Goal: Task Accomplishment & Management: Manage account settings

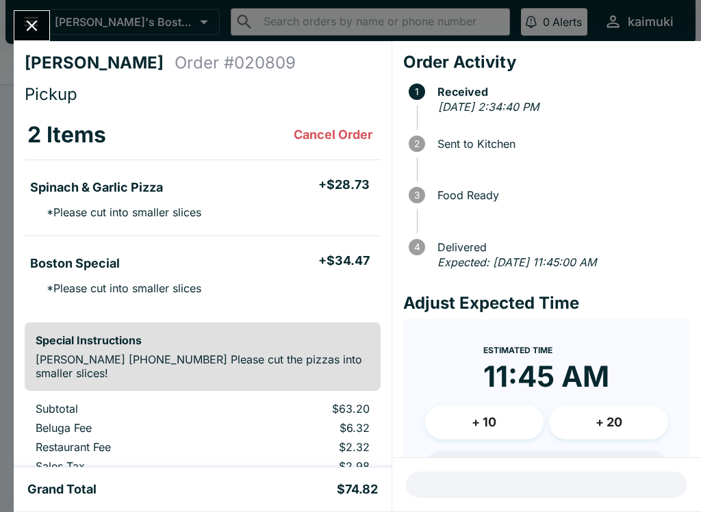
click at [48, 7] on div "[PERSON_NAME] Order # 020809 Pickup 2 Items Cancel Order Spinach & Garlic Pizza…" at bounding box center [350, 256] width 701 height 512
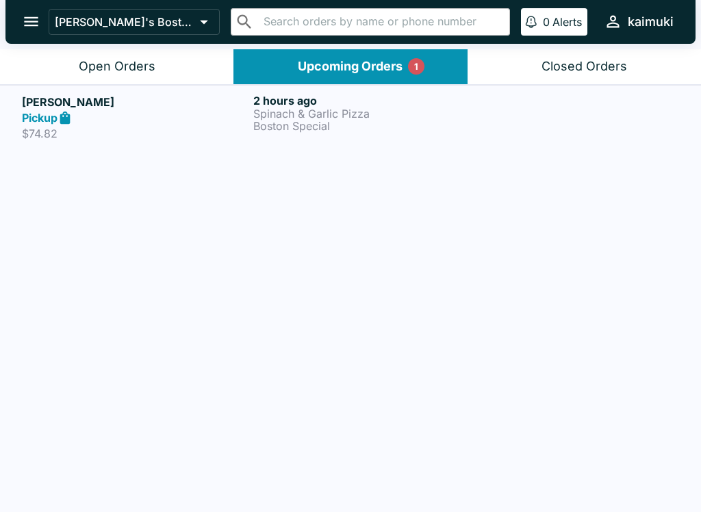
click at [41, 19] on button "open drawer" at bounding box center [31, 21] width 35 height 35
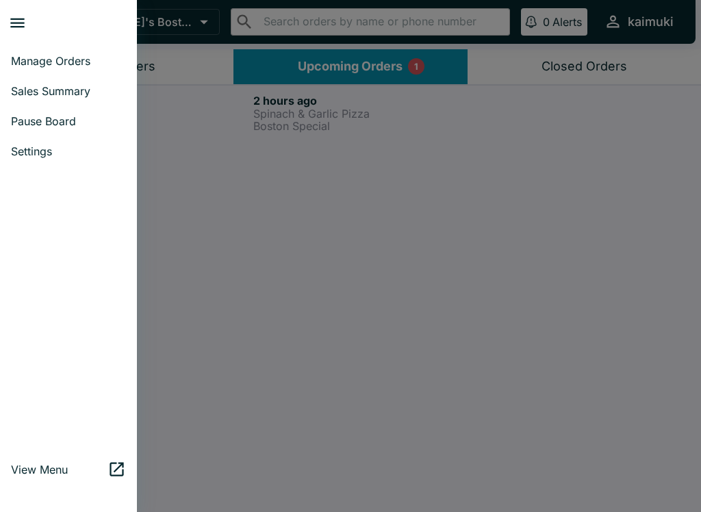
click at [323, 210] on div at bounding box center [350, 256] width 701 height 512
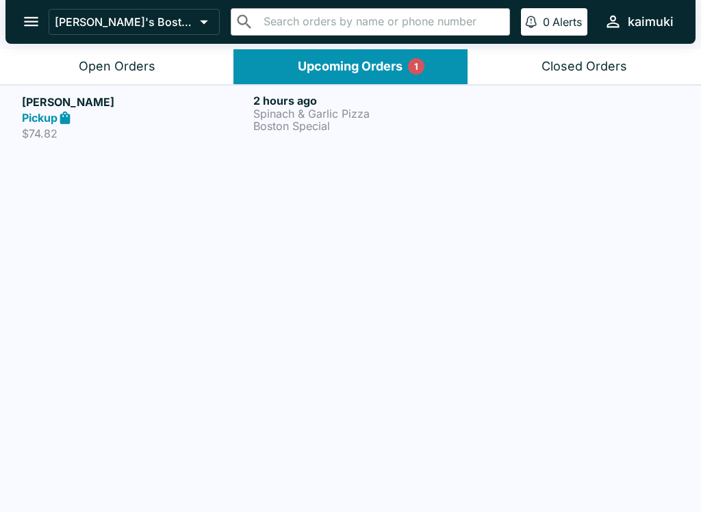
click at [144, 68] on div "Open Orders" at bounding box center [117, 67] width 77 height 16
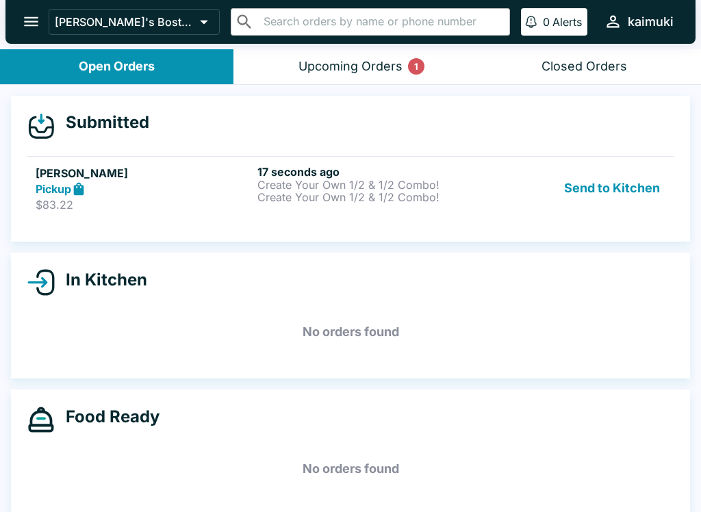
click at [329, 184] on p "Create Your Own 1/2 & 1/2 Combo!" at bounding box center [366, 185] width 216 height 12
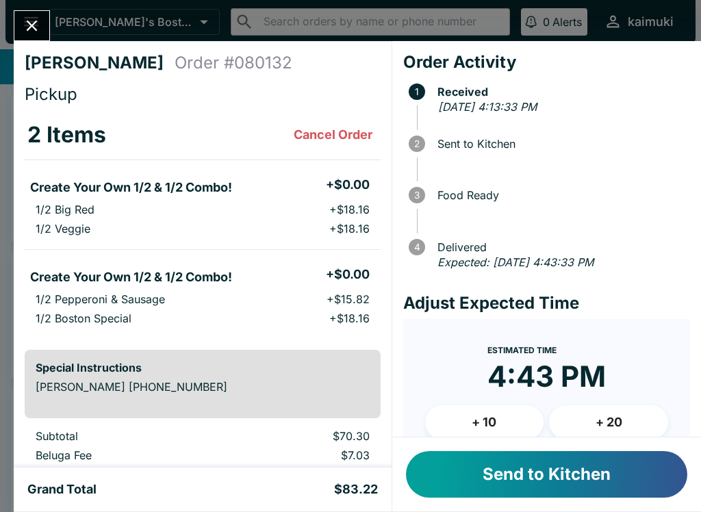
click at [506, 473] on button "Send to Kitchen" at bounding box center [547, 474] width 282 height 47
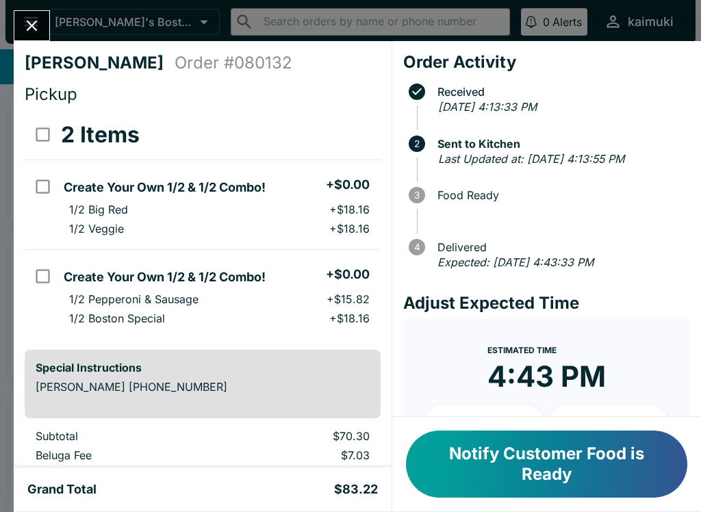
click at [24, 37] on button "Close" at bounding box center [31, 25] width 35 height 29
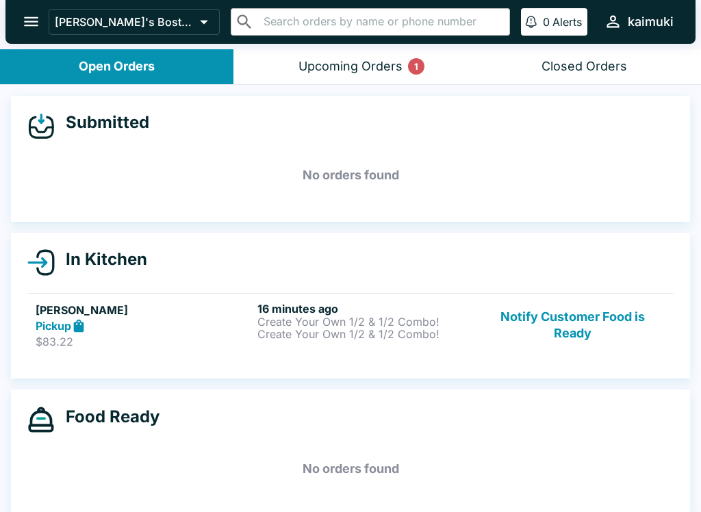
scroll to position [2, 0]
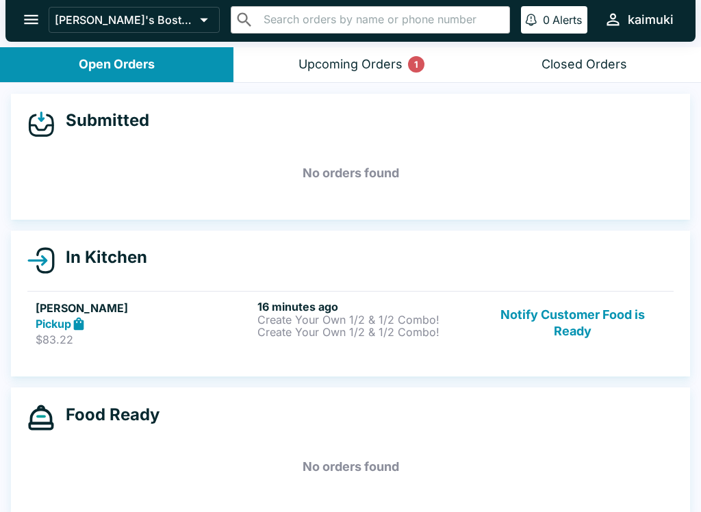
click at [329, 55] on button "Upcoming Orders 1" at bounding box center [351, 64] width 234 height 35
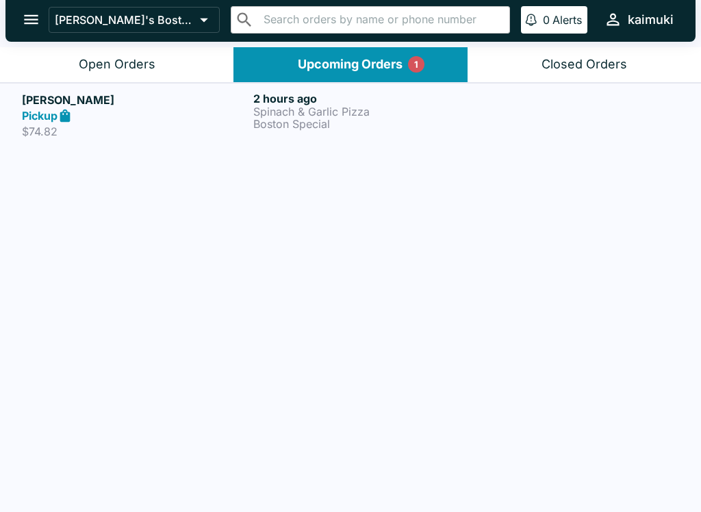
click at [118, 110] on div "Pickup" at bounding box center [135, 116] width 226 height 16
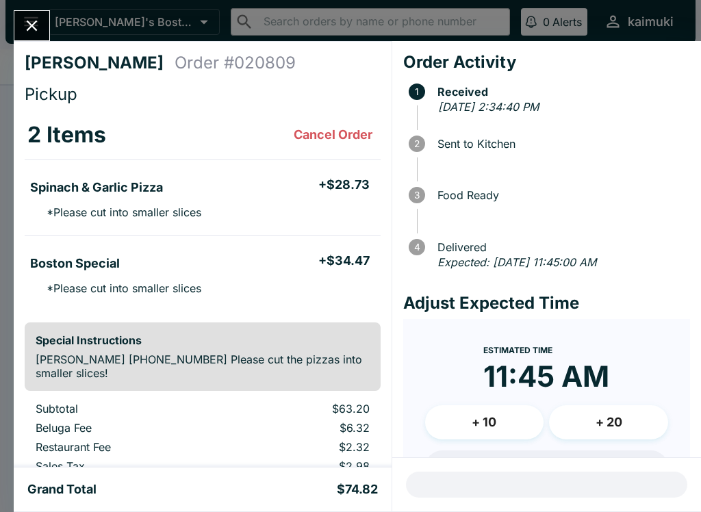
click at [33, 17] on icon "Close" at bounding box center [32, 25] width 18 height 18
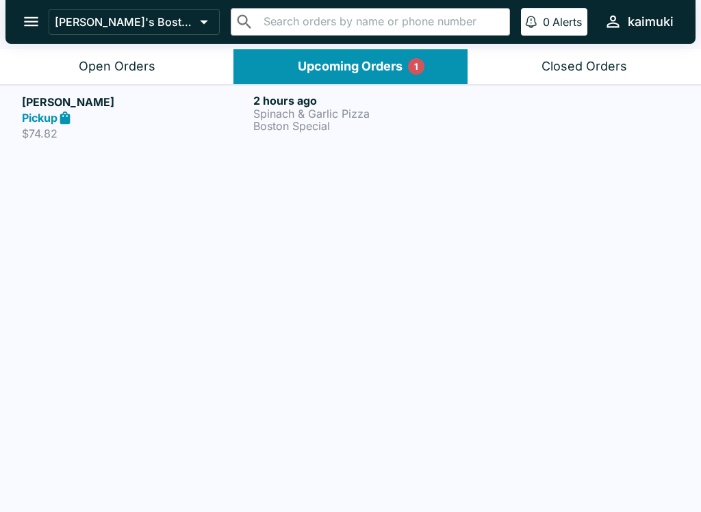
click at [268, 56] on button "Upcoming Orders 1" at bounding box center [351, 66] width 234 height 35
click at [97, 116] on div "Pickup" at bounding box center [135, 118] width 226 height 16
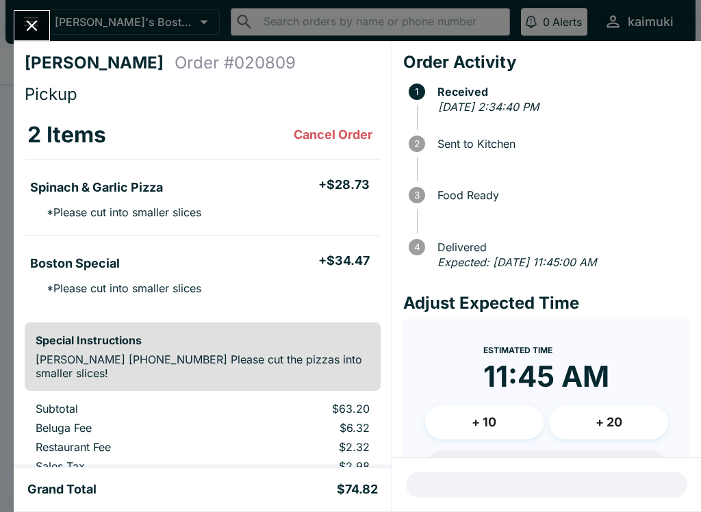
click at [29, 19] on icon "Close" at bounding box center [32, 25] width 18 height 18
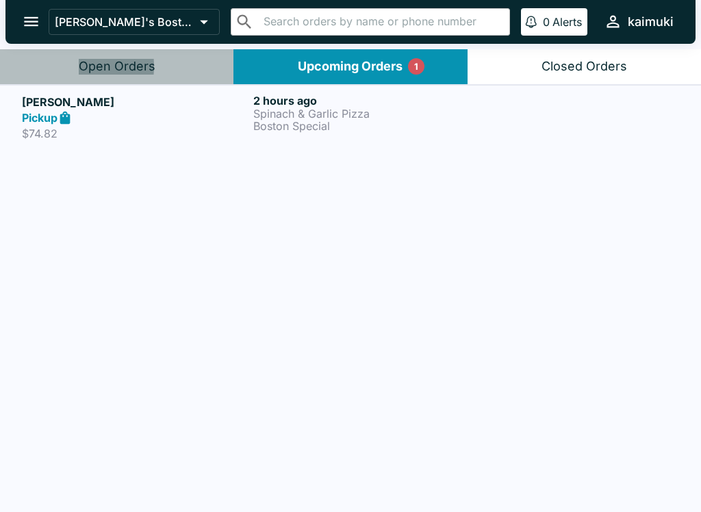
click at [51, 67] on button "Open Orders" at bounding box center [117, 66] width 234 height 35
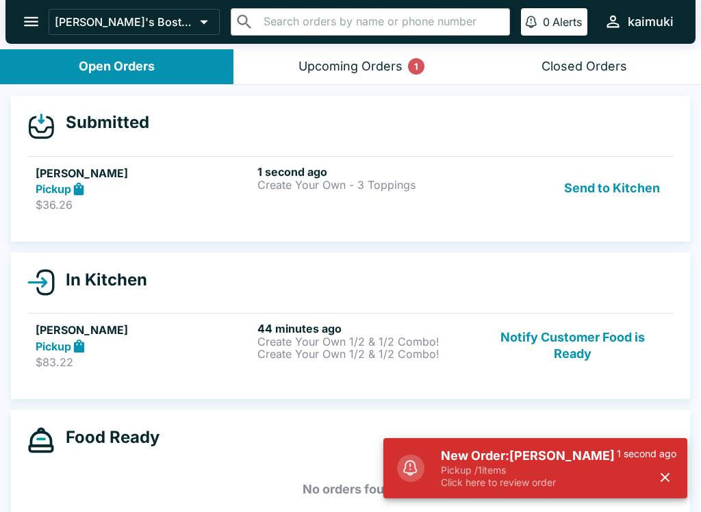
click at [245, 207] on p "$36.26" at bounding box center [144, 205] width 216 height 14
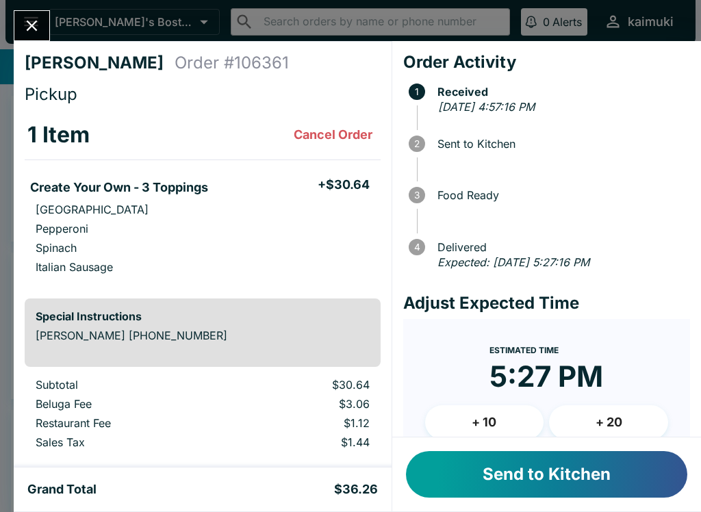
click at [514, 474] on button "Send to Kitchen" at bounding box center [547, 474] width 282 height 47
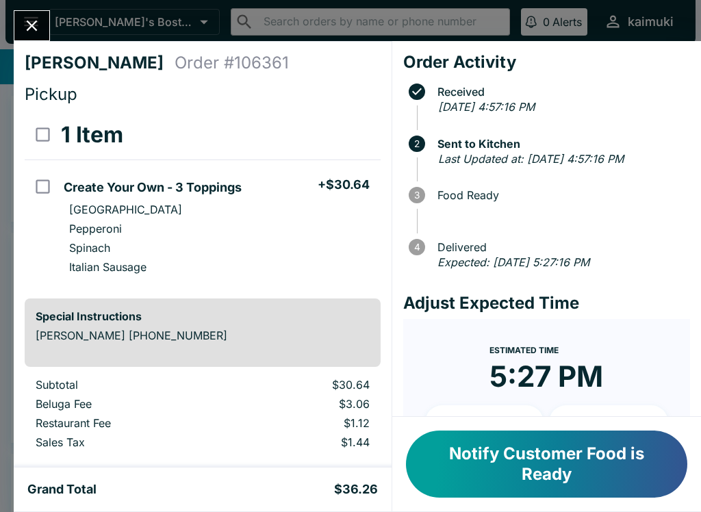
click at [40, 38] on button "Close" at bounding box center [31, 25] width 35 height 29
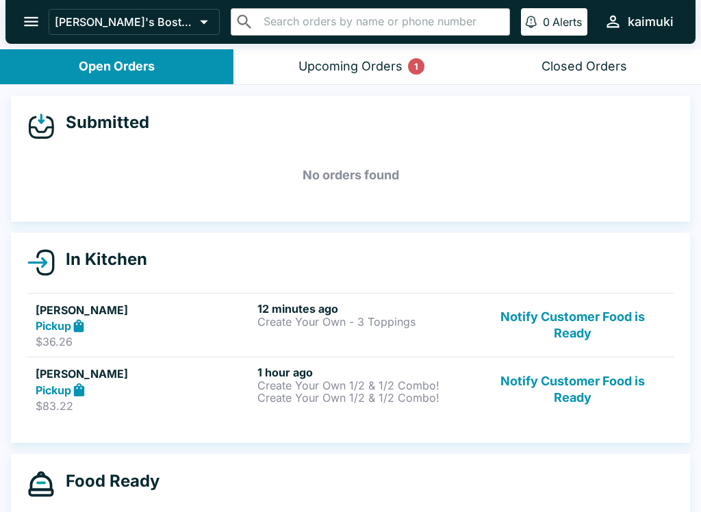
click at [57, 329] on strong "Pickup" at bounding box center [54, 326] width 36 height 14
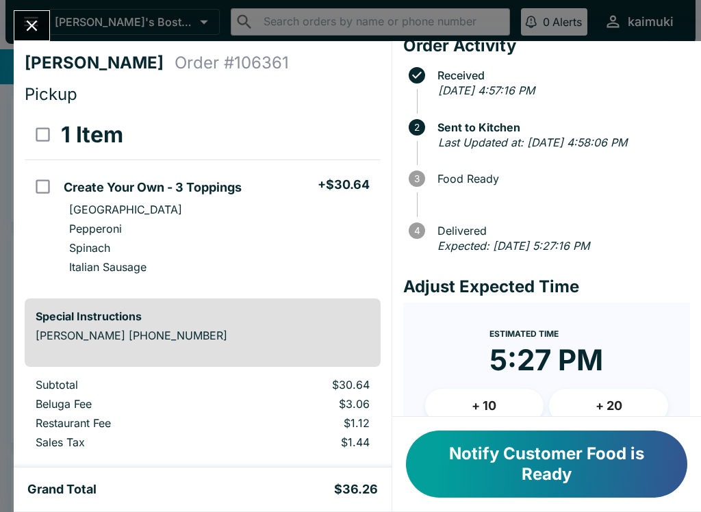
scroll to position [16, 0]
click at [571, 475] on button "Notify Customer Food is Ready" at bounding box center [547, 464] width 282 height 67
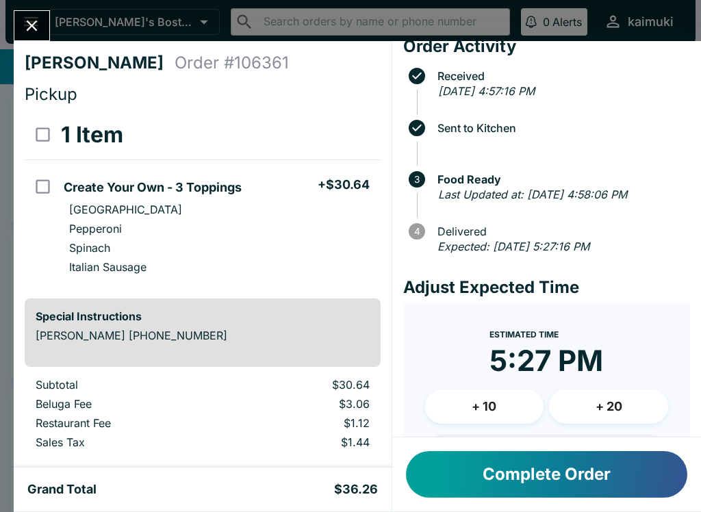
click at [549, 491] on button "Complete Order" at bounding box center [547, 474] width 282 height 47
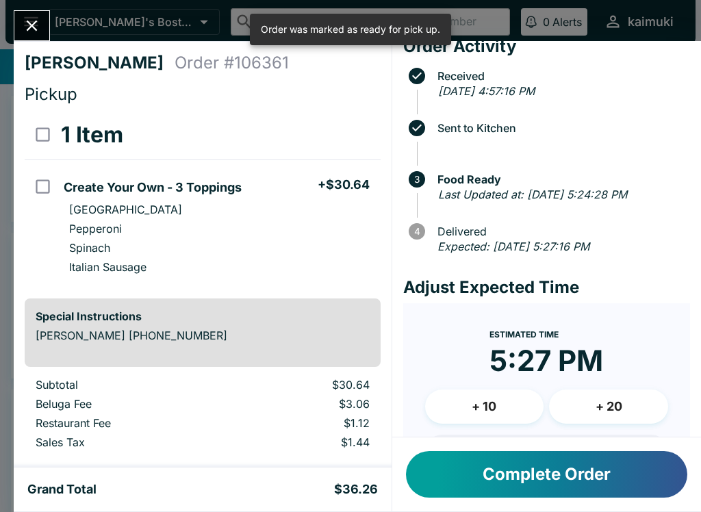
click at [582, 476] on button "Complete Order" at bounding box center [547, 474] width 282 height 47
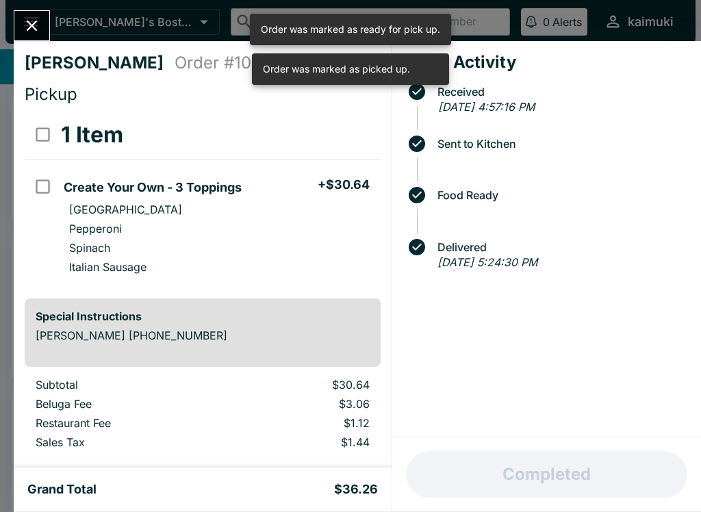
click at [30, 14] on button "Close" at bounding box center [31, 25] width 35 height 29
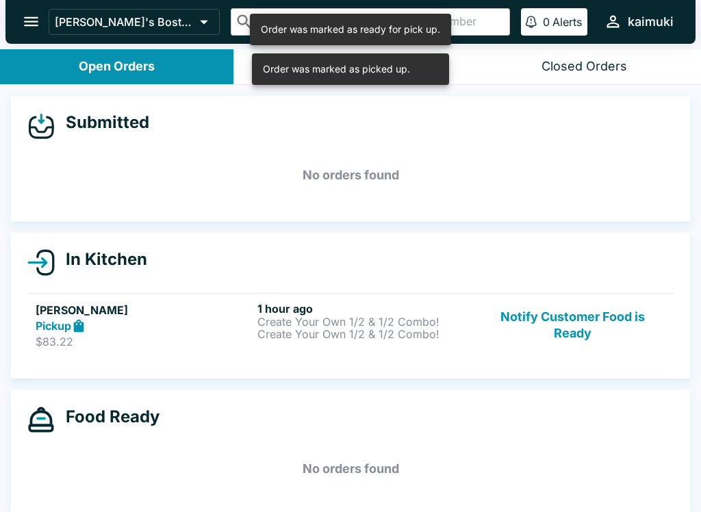
click at [380, 356] on link "[PERSON_NAME] Pickup $83.22 1 hour ago Create Your Own 1/2 & 1/2 Combo! Create …" at bounding box center [350, 325] width 647 height 64
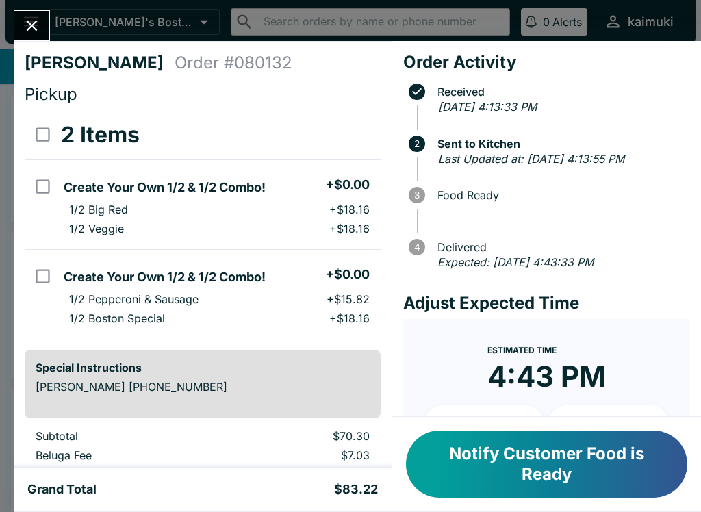
click at [546, 477] on button "Notify Customer Food is Ready" at bounding box center [547, 464] width 282 height 67
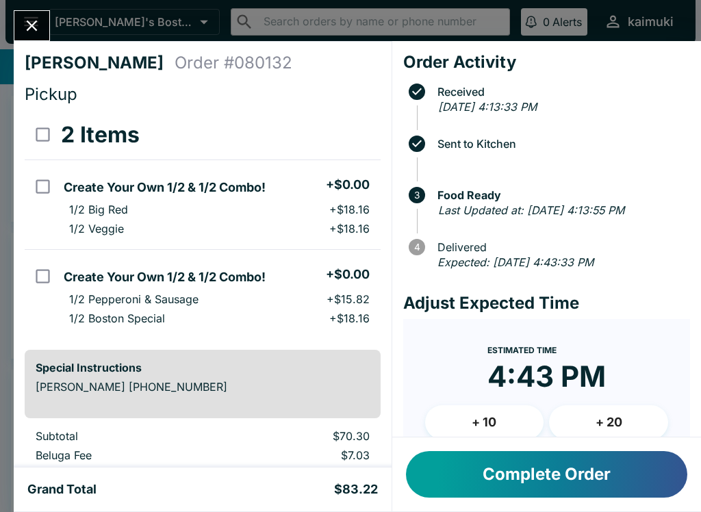
click at [545, 488] on button "Complete Order" at bounding box center [547, 474] width 282 height 47
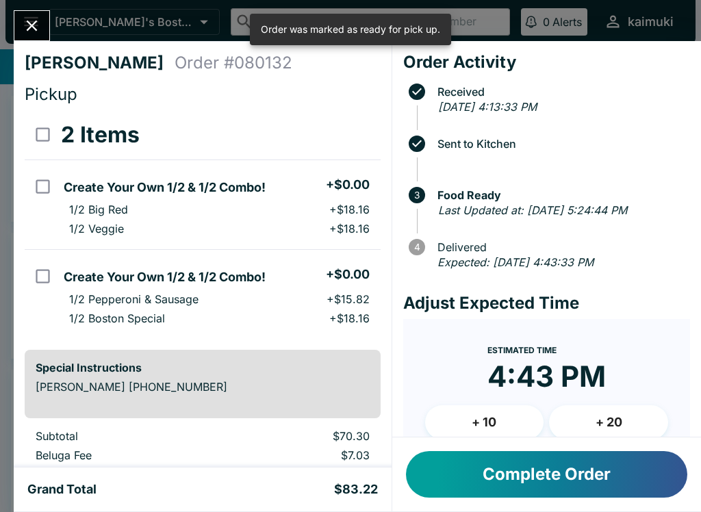
click at [549, 489] on button "Complete Order" at bounding box center [547, 474] width 282 height 47
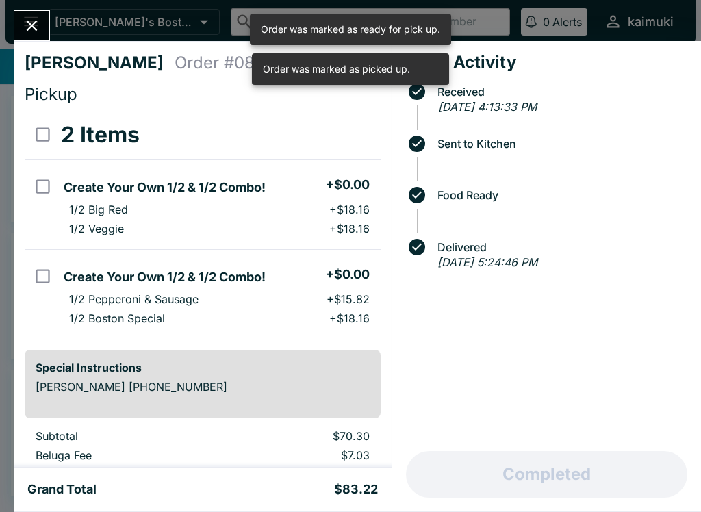
click at [47, 31] on button "Close" at bounding box center [31, 25] width 35 height 29
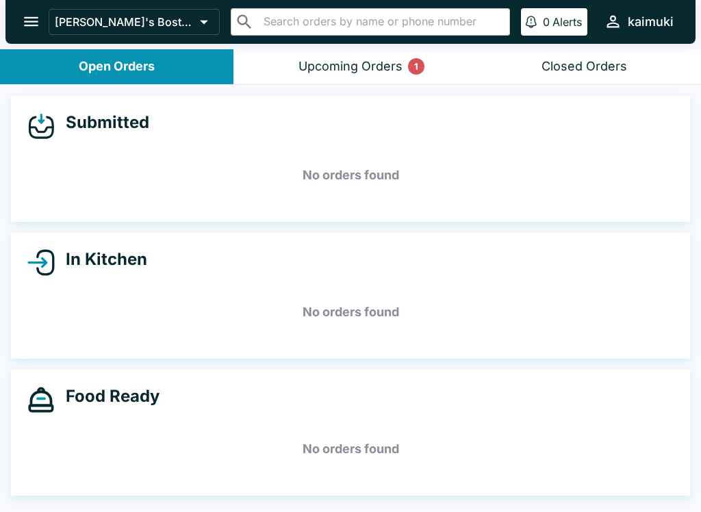
click at [386, 73] on div "Upcoming Orders 1" at bounding box center [351, 67] width 104 height 16
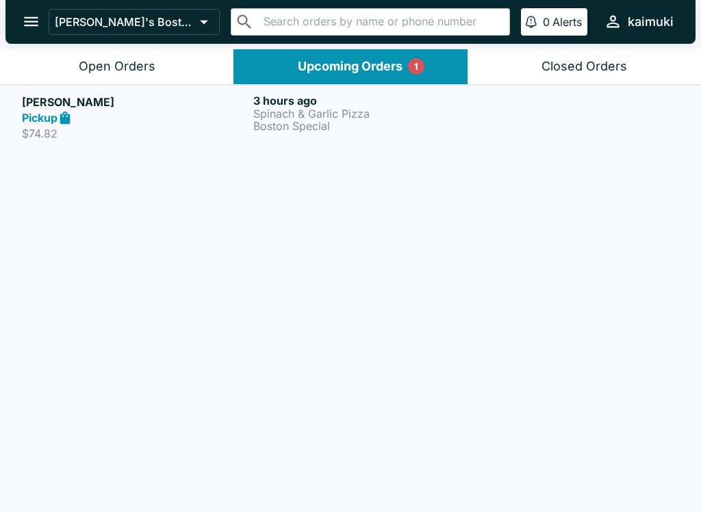
click at [300, 103] on h6 "3 hours ago" at bounding box center [366, 101] width 226 height 14
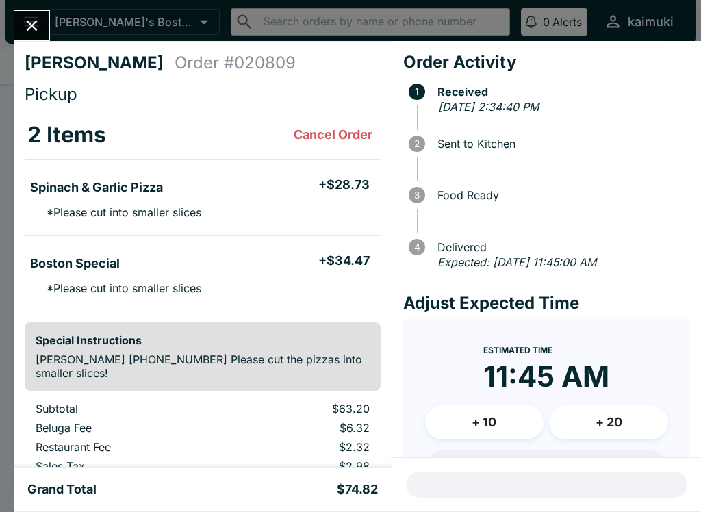
click at [37, 27] on icon "Close" at bounding box center [32, 25] width 18 height 18
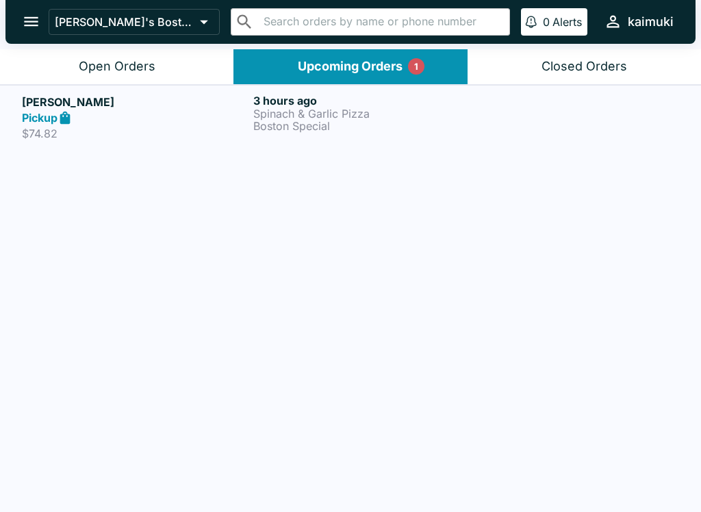
click at [114, 59] on div "Open Orders" at bounding box center [117, 67] width 77 height 16
